Goal: Information Seeking & Learning: Learn about a topic

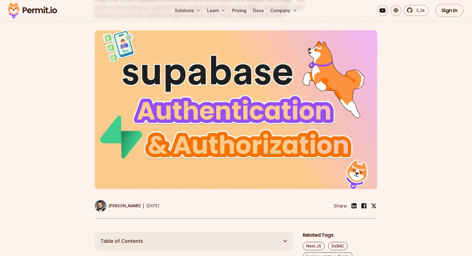
scroll to position [449, 0]
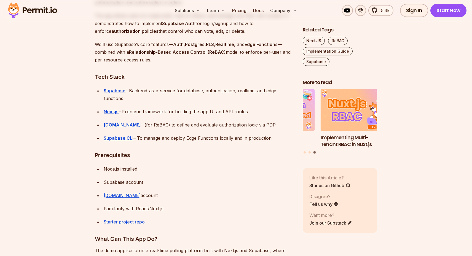
drag, startPoint x: 128, startPoint y: 125, endPoint x: 267, endPoint y: 125, distance: 139.6
click at [267, 125] on div "[DOMAIN_NAME] – (for ReBAC) to define and evaluate authorization logic via PDP" at bounding box center [199, 125] width 190 height 8
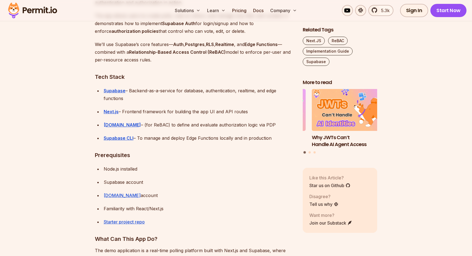
click at [178, 121] on div "[DOMAIN_NAME] – (for ReBAC) to define and evaluate authorization logic via PDP" at bounding box center [199, 125] width 190 height 8
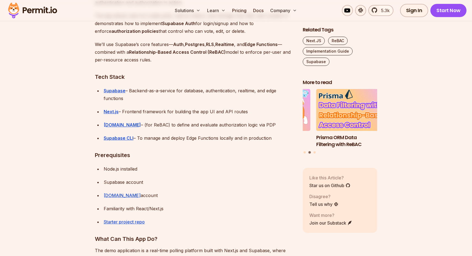
scroll to position [541, 0]
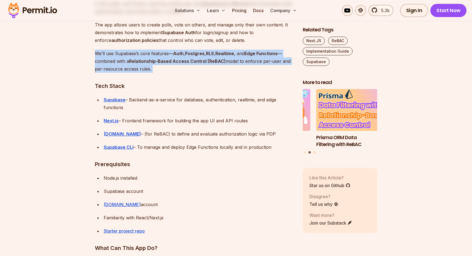
drag, startPoint x: 95, startPoint y: 53, endPoint x: 165, endPoint y: 73, distance: 72.4
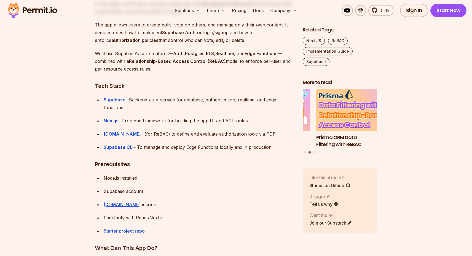
click at [200, 123] on div "Next.js – Frontend framework for building the app UI and API routes" at bounding box center [199, 121] width 190 height 8
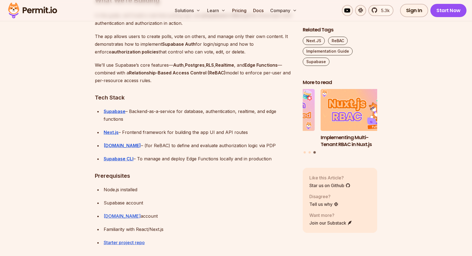
drag, startPoint x: 131, startPoint y: 73, endPoint x: 206, endPoint y: 74, distance: 75.0
click at [206, 74] on strong "Relationship-Based Access Control (ReBAC)" at bounding box center [177, 73] width 97 height 6
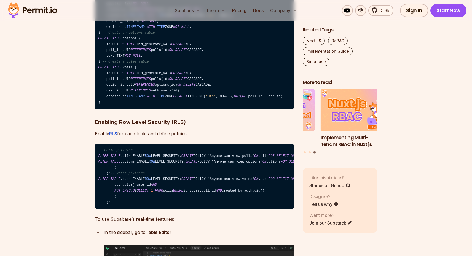
scroll to position [1673, 0]
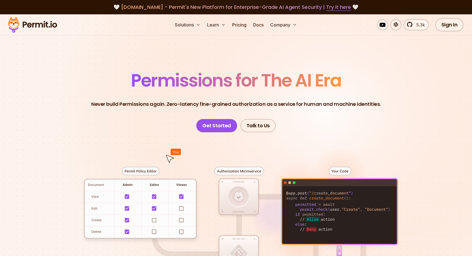
click at [49, 24] on img at bounding box center [33, 24] width 54 height 19
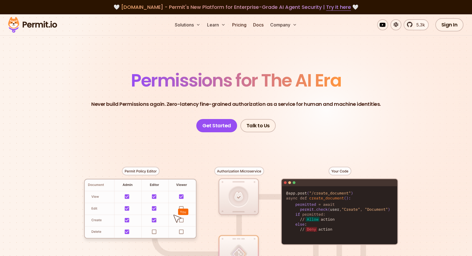
click at [141, 106] on p "Never build Permissions again. Zero-latency fine-grained authorization as a ser…" at bounding box center [236, 104] width 290 height 8
click at [137, 105] on p "Never build Permissions again. Zero-latency fine-grained authorization as a ser…" at bounding box center [236, 104] width 290 height 8
click at [166, 134] on div at bounding box center [236, 233] width 386 height 203
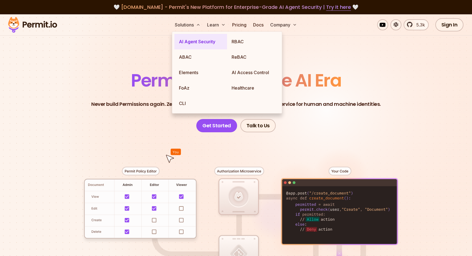
click at [189, 43] on link "AI Agent Security" at bounding box center [201, 41] width 53 height 15
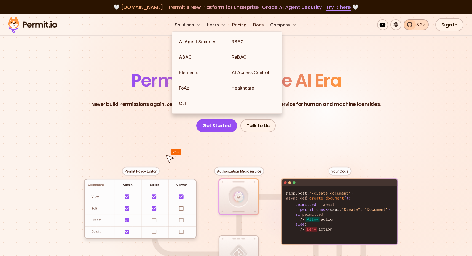
click at [420, 24] on span "5.3k" at bounding box center [419, 25] width 12 height 7
